Goal: Transaction & Acquisition: Purchase product/service

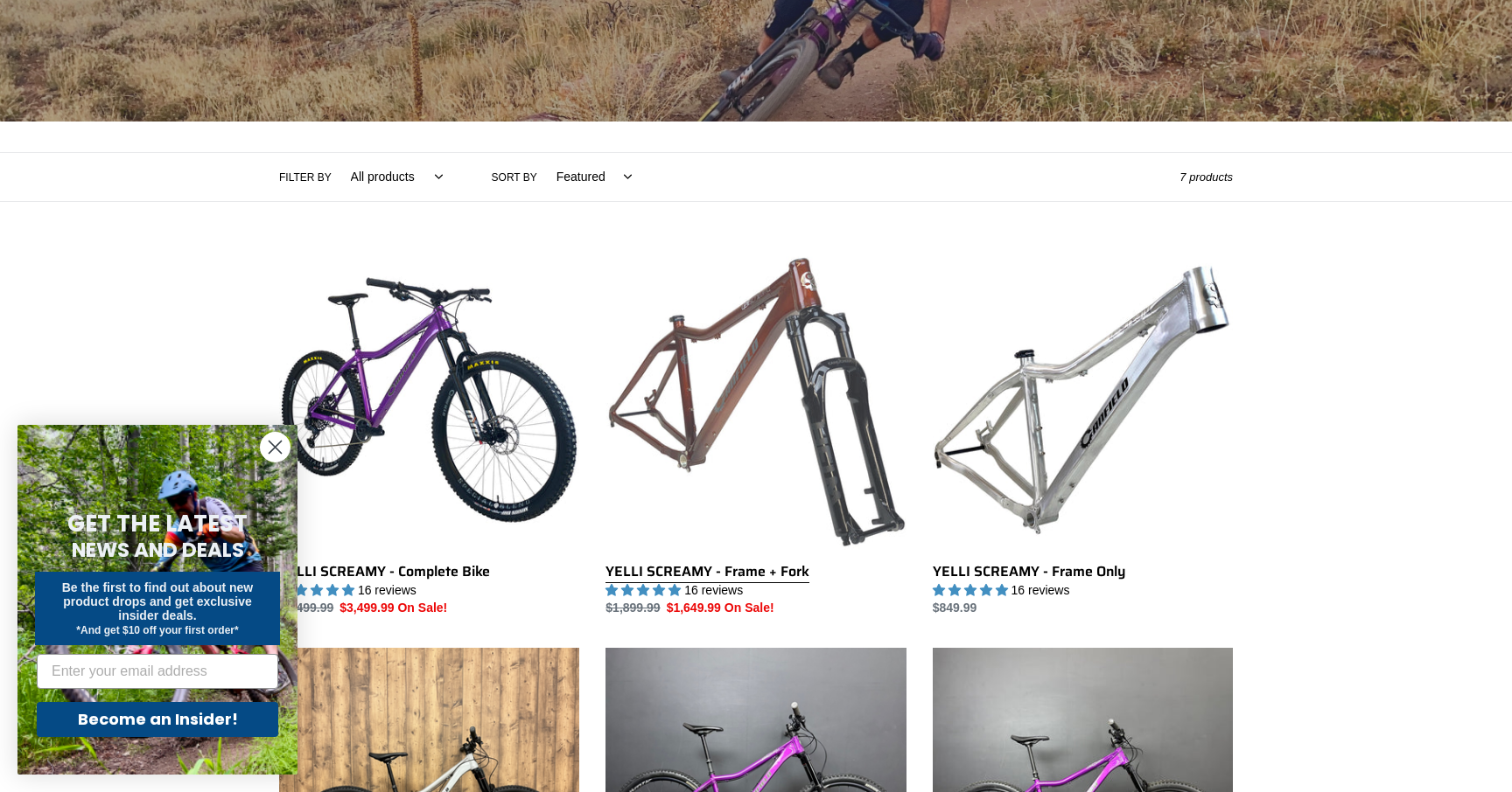
scroll to position [285, 0]
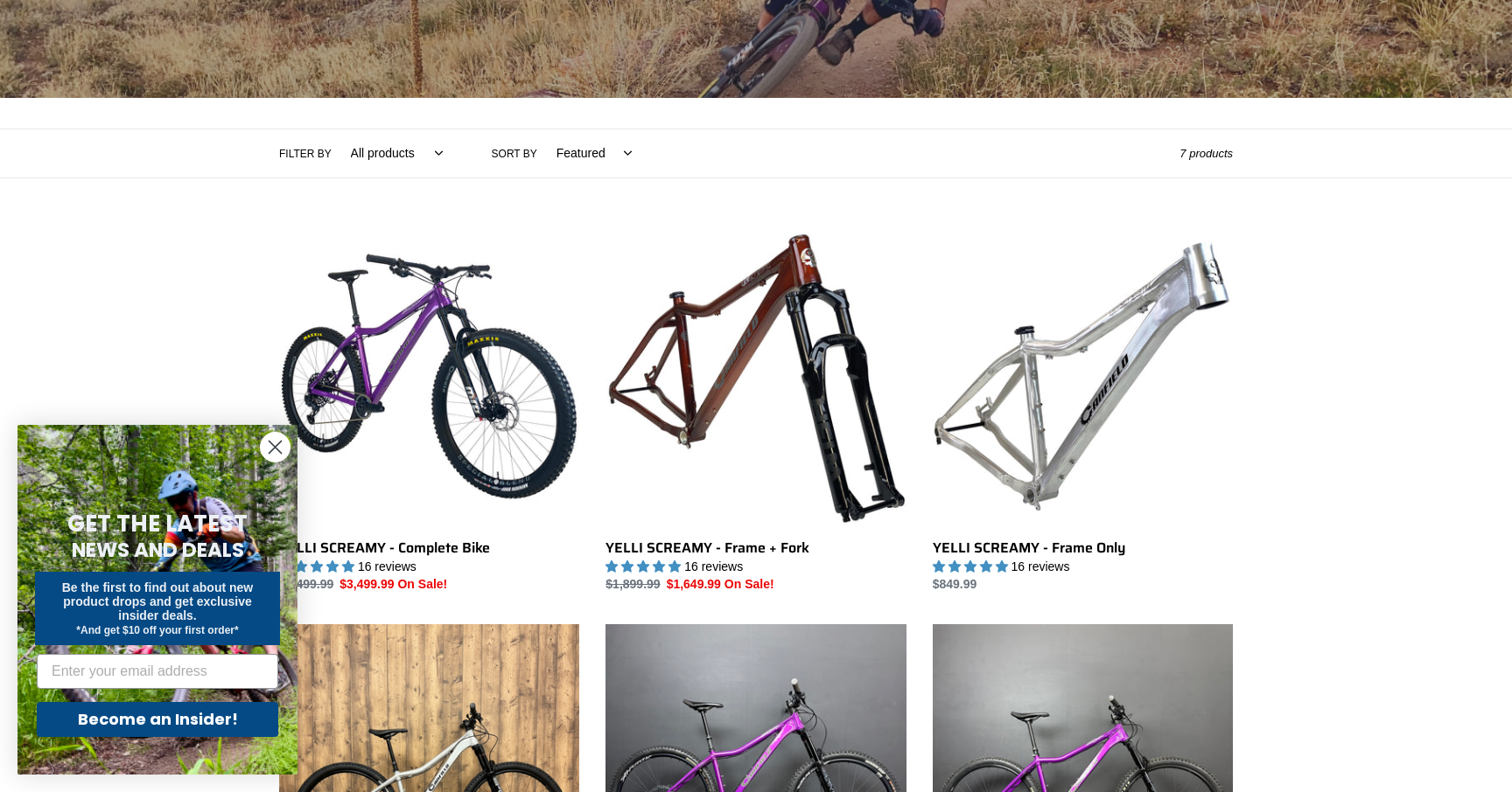
click at [281, 442] on icon "Close dialog" at bounding box center [275, 448] width 12 height 12
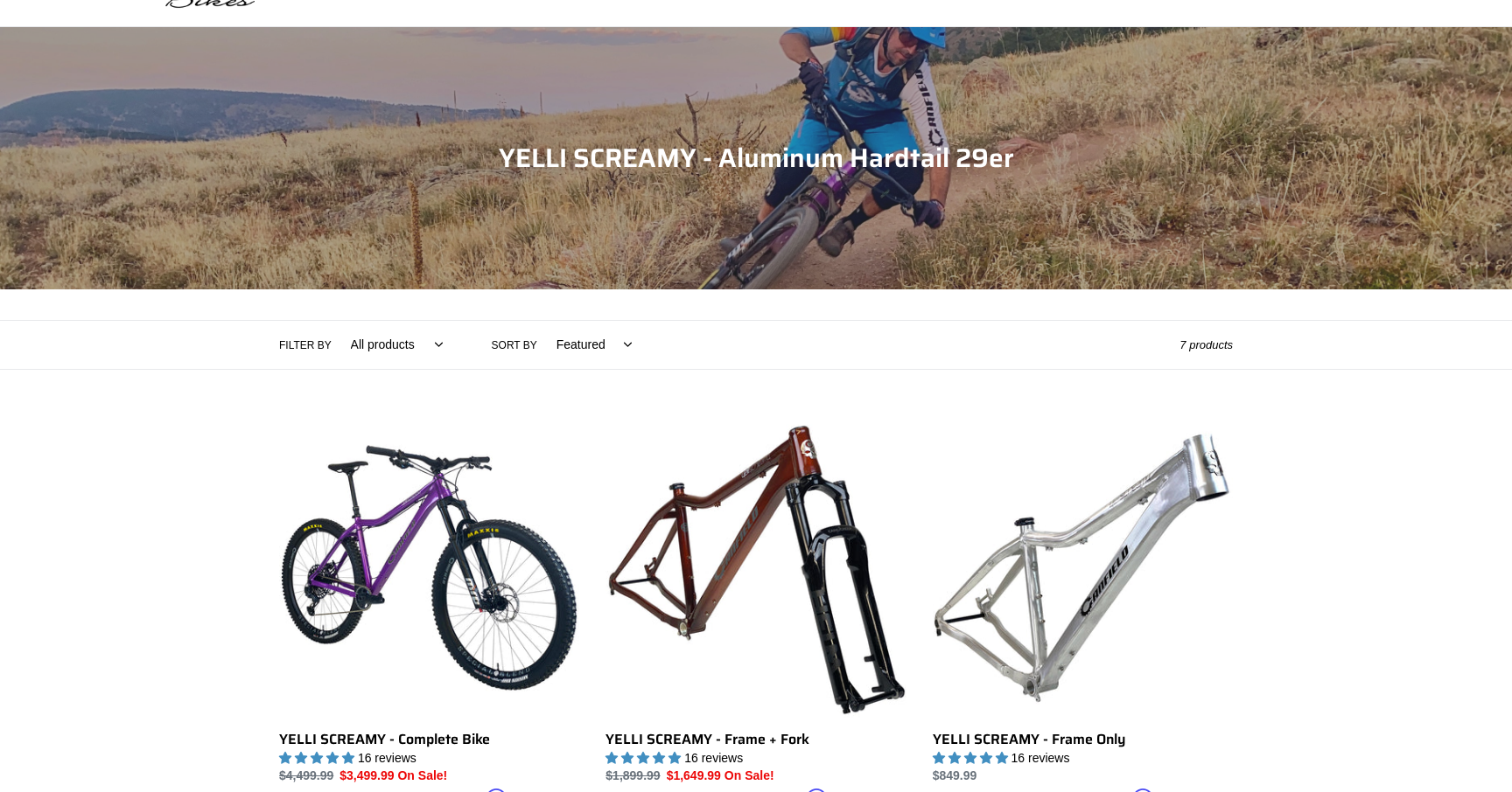
scroll to position [0, 0]
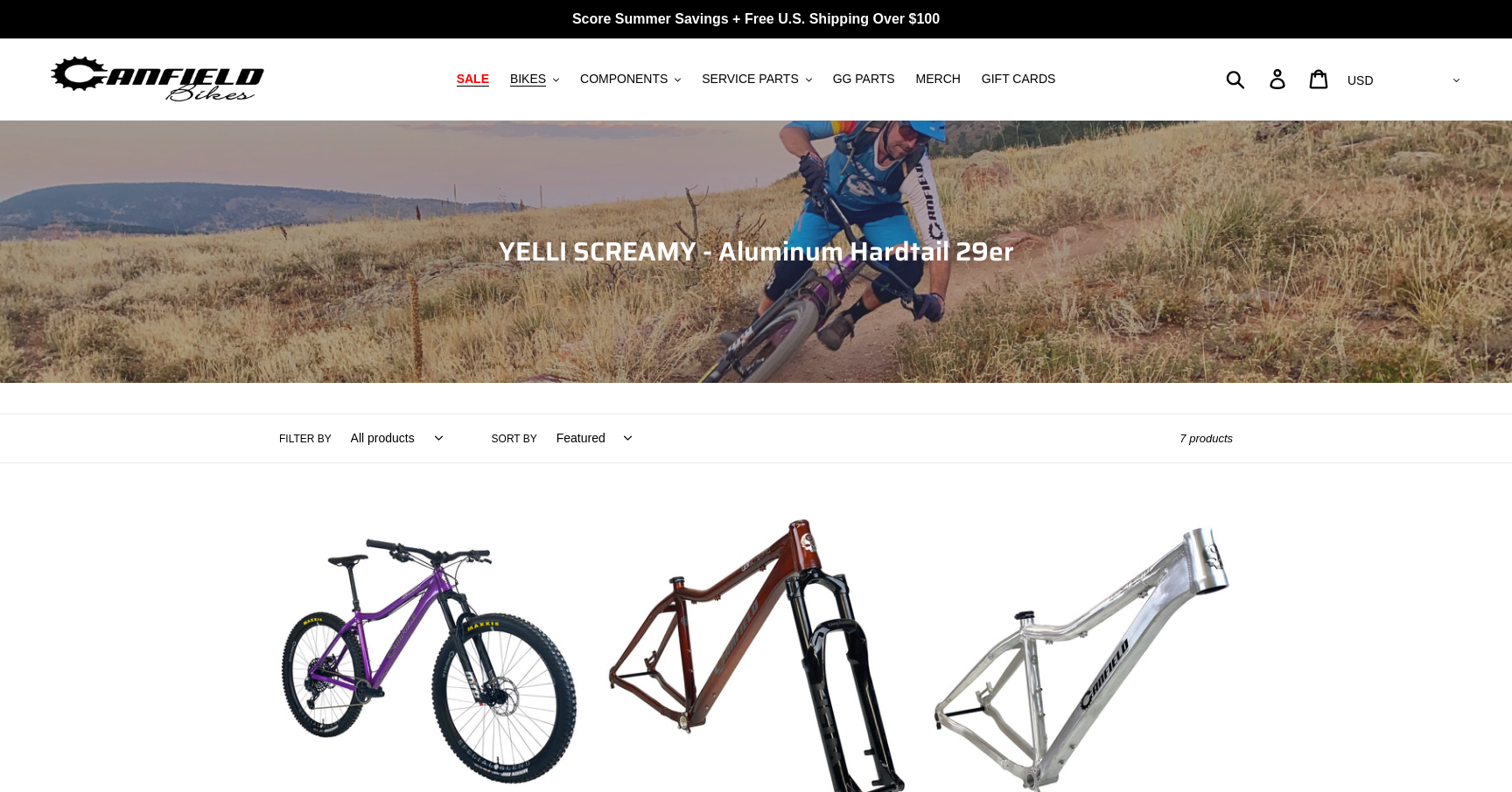
click at [469, 74] on span "SALE" at bounding box center [472, 79] width 32 height 15
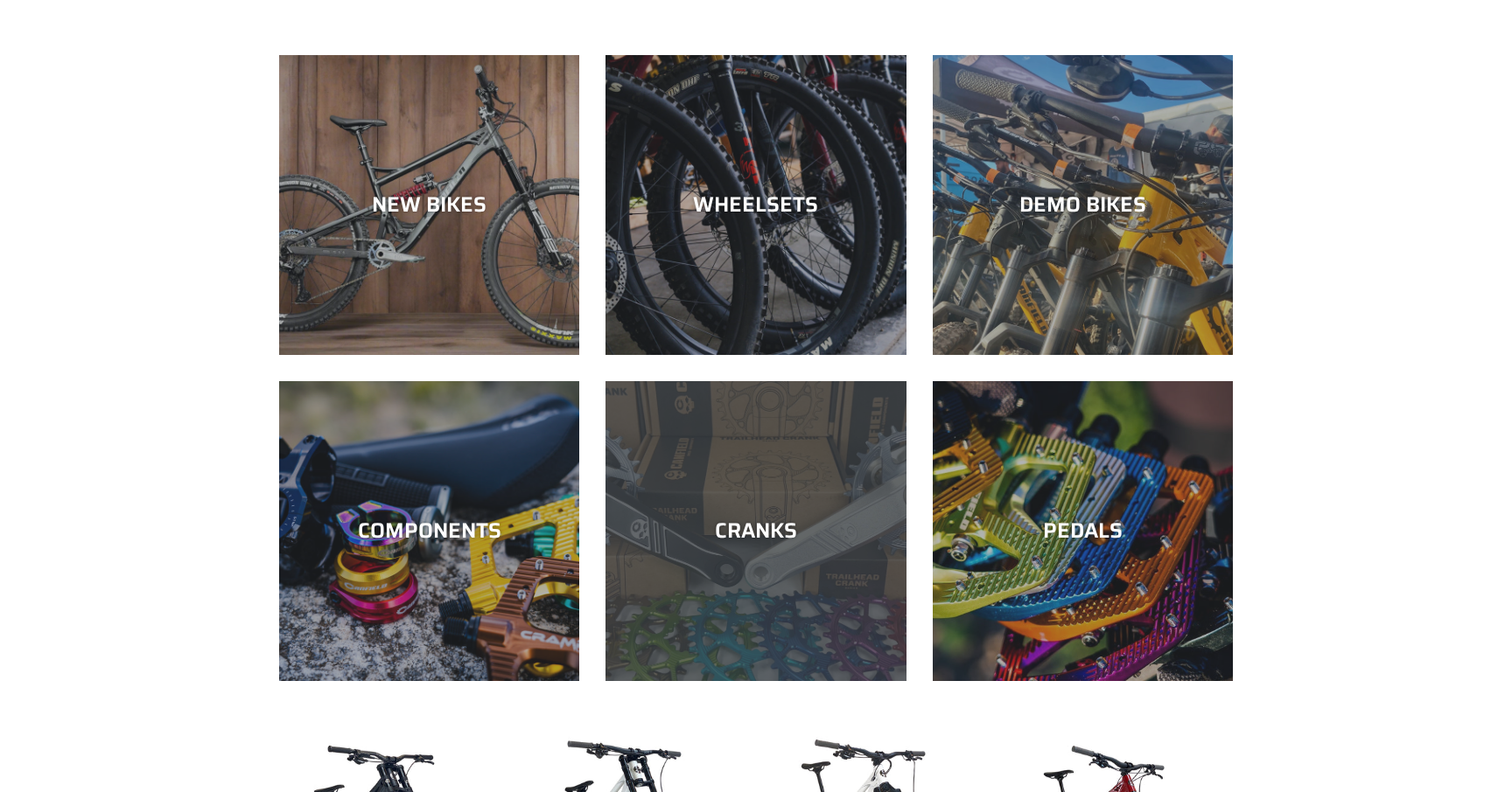
scroll to position [470, 0]
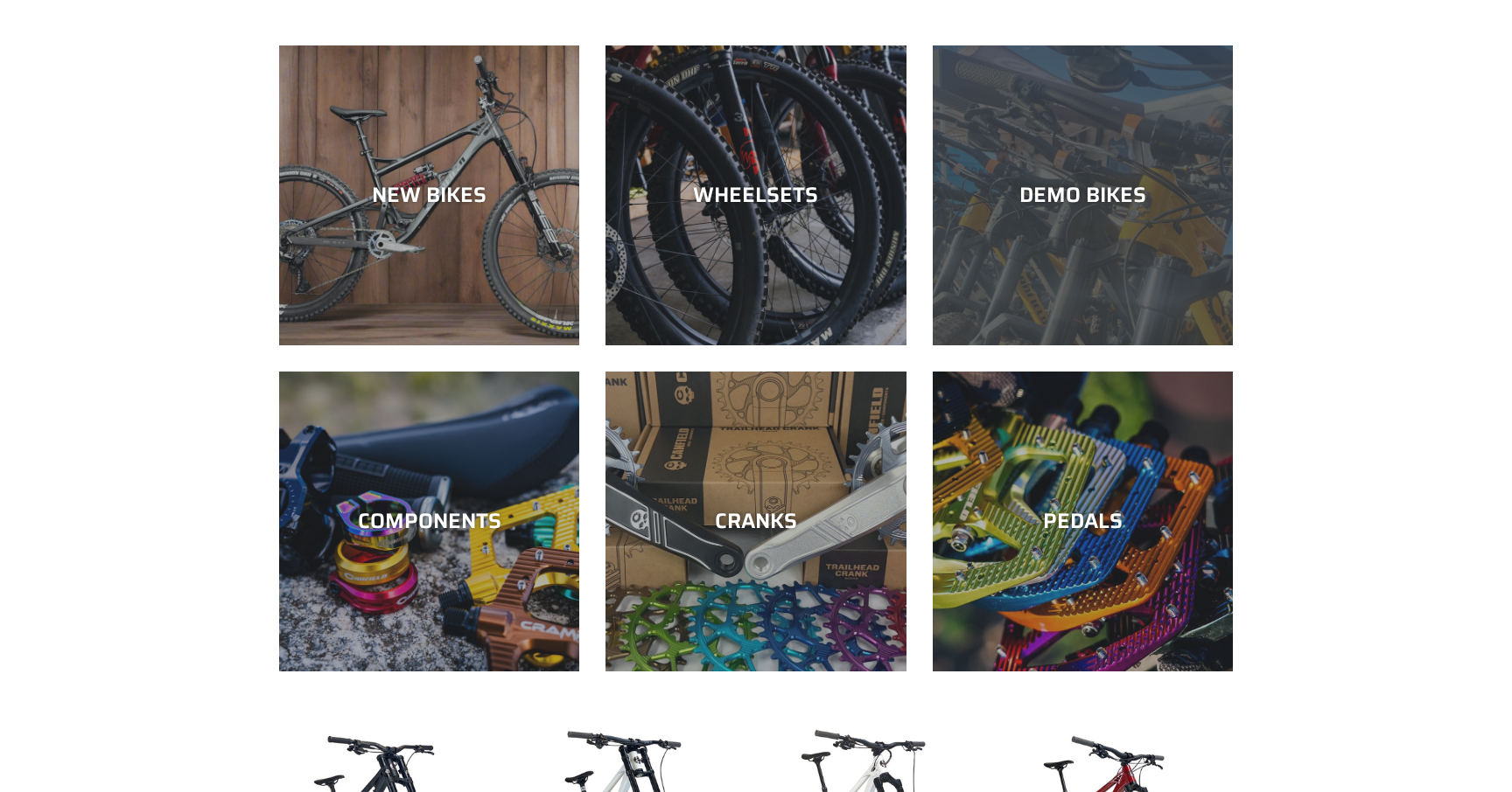
click at [1108, 345] on div "DEMO BIKES" at bounding box center [1083, 345] width 300 height 0
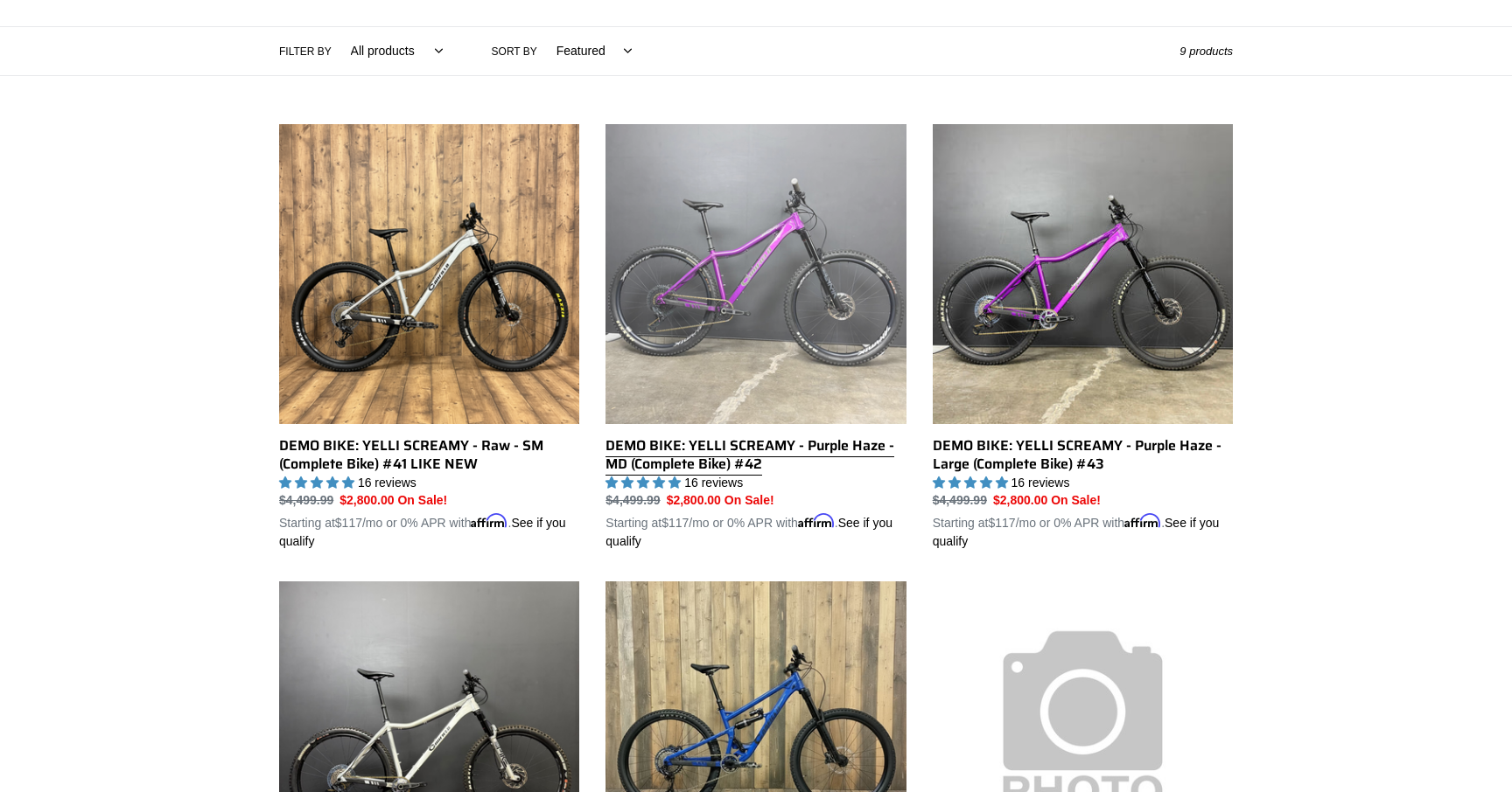
scroll to position [399, 0]
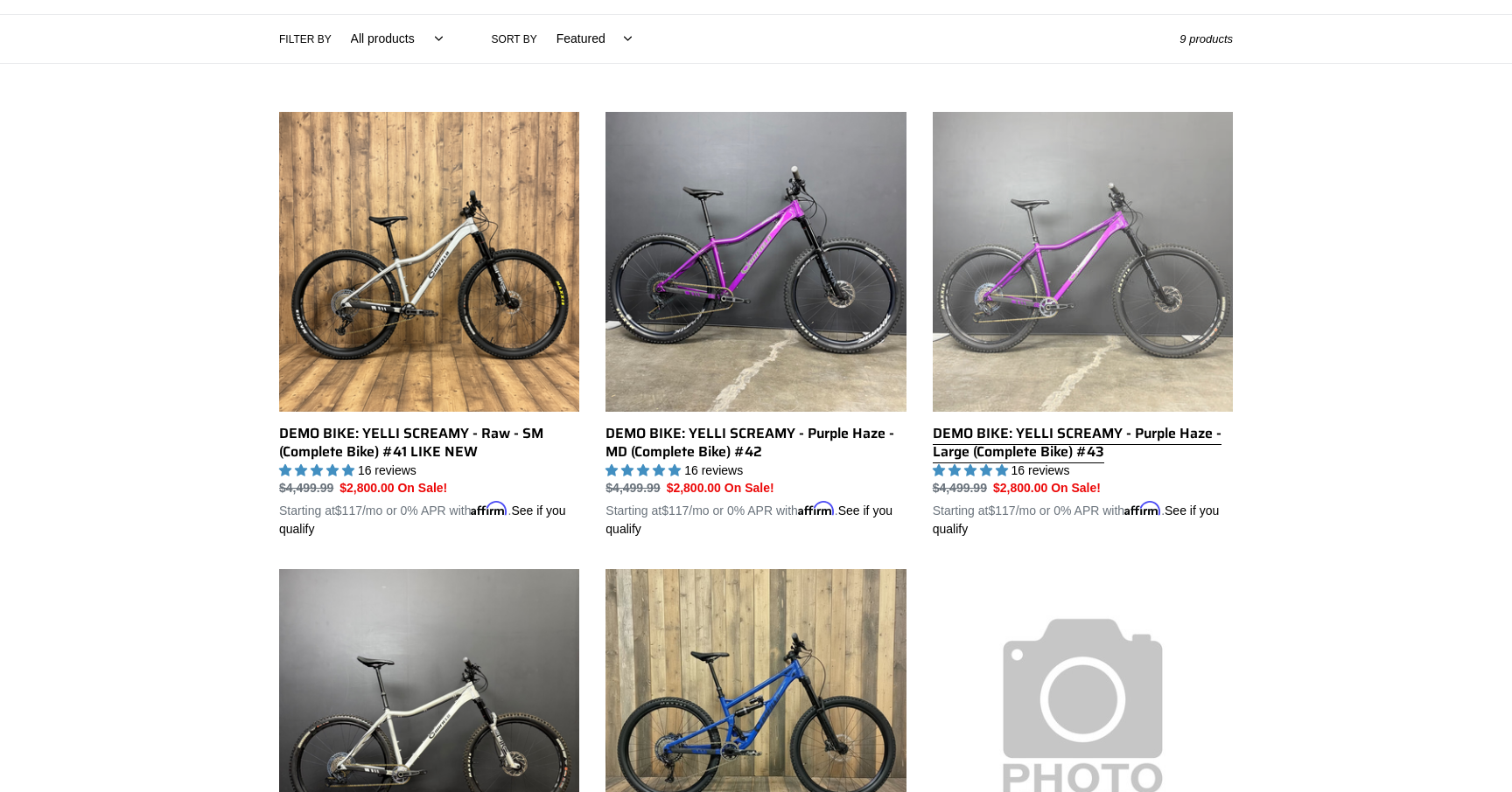
click at [973, 446] on link "DEMO BIKE: YELLI SCREAMY - Purple Haze - Large (Complete Bike) #43" at bounding box center [1083, 326] width 300 height 428
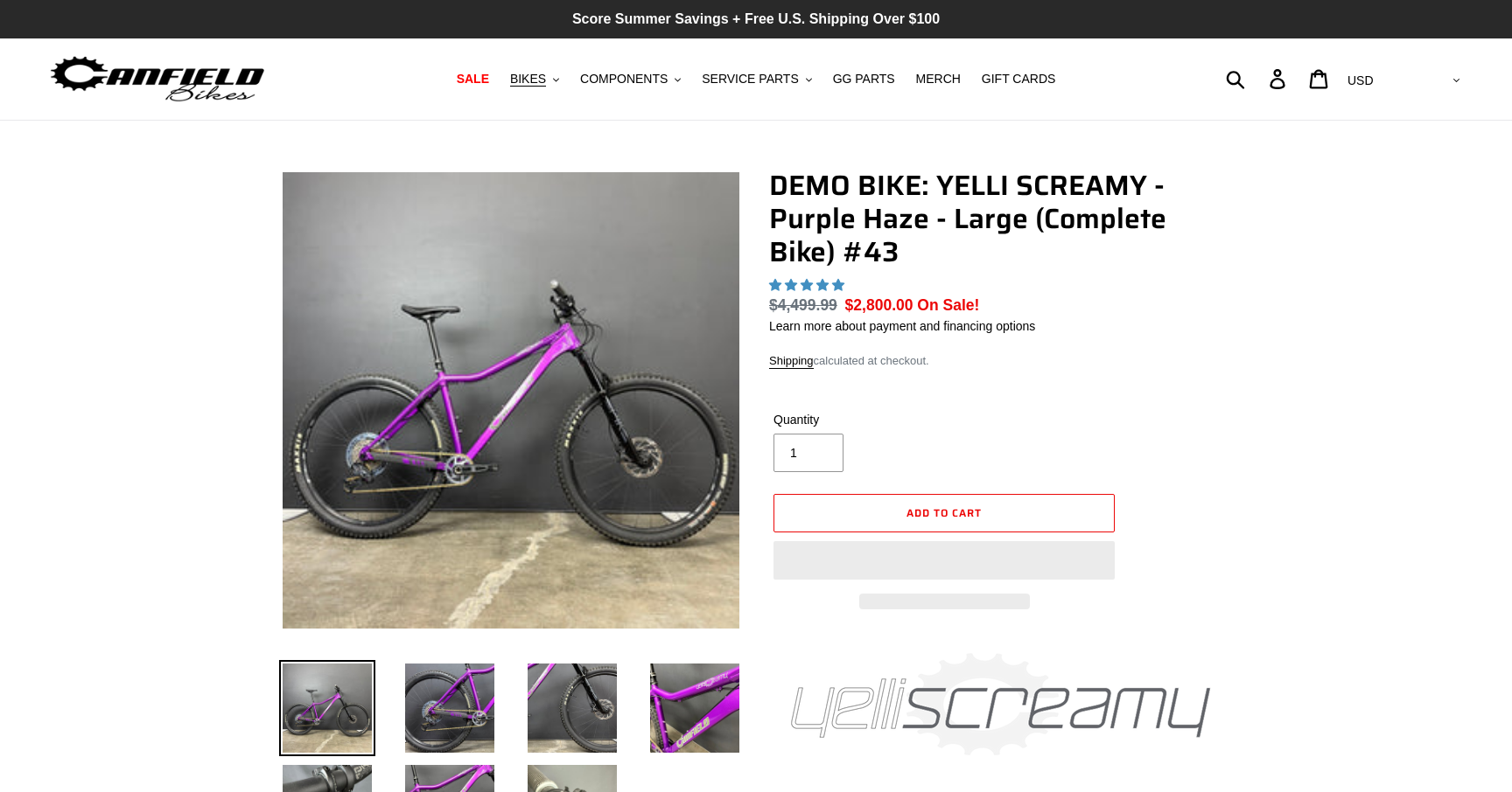
select select "highest-rating"
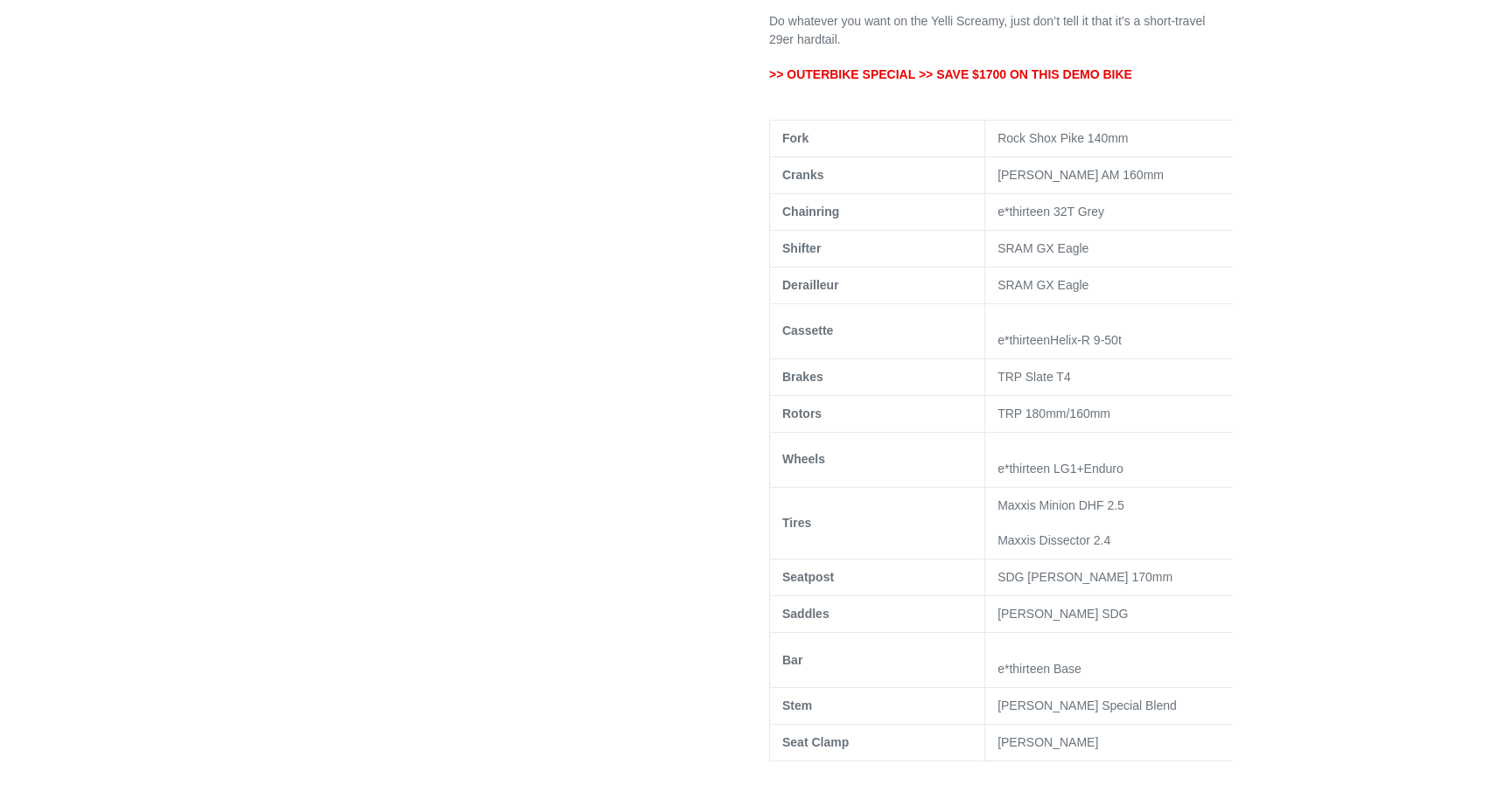
scroll to position [999, 0]
